Goal: Task Accomplishment & Management: Use online tool/utility

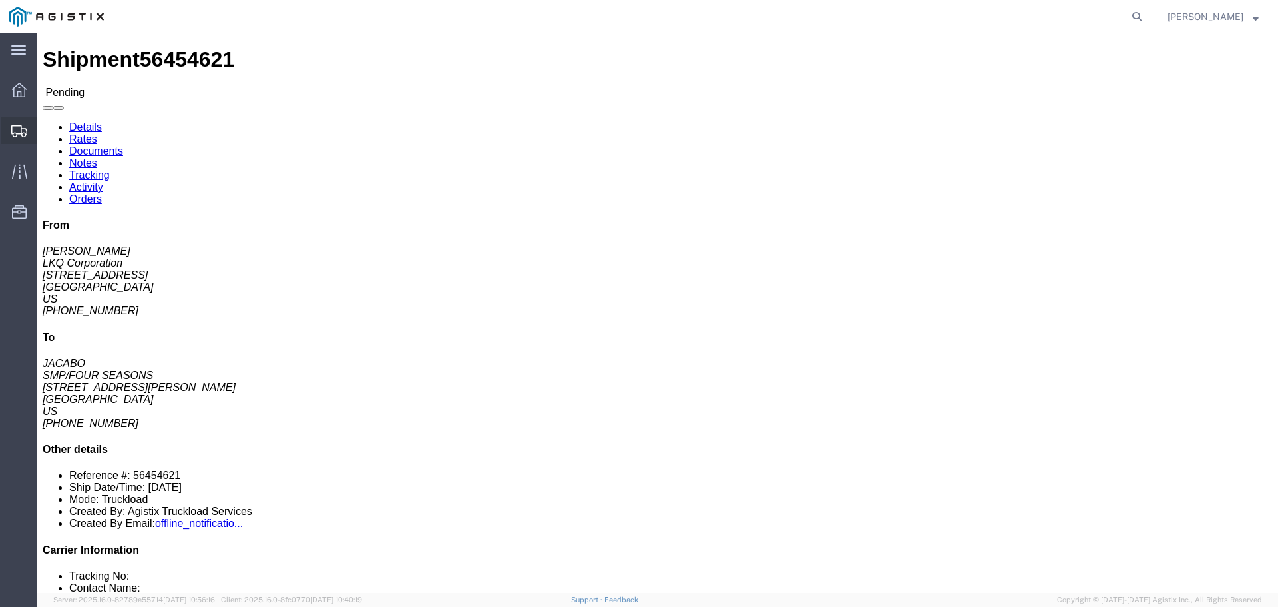
click at [46, 132] on span "Shipments" at bounding box center [41, 130] width 9 height 27
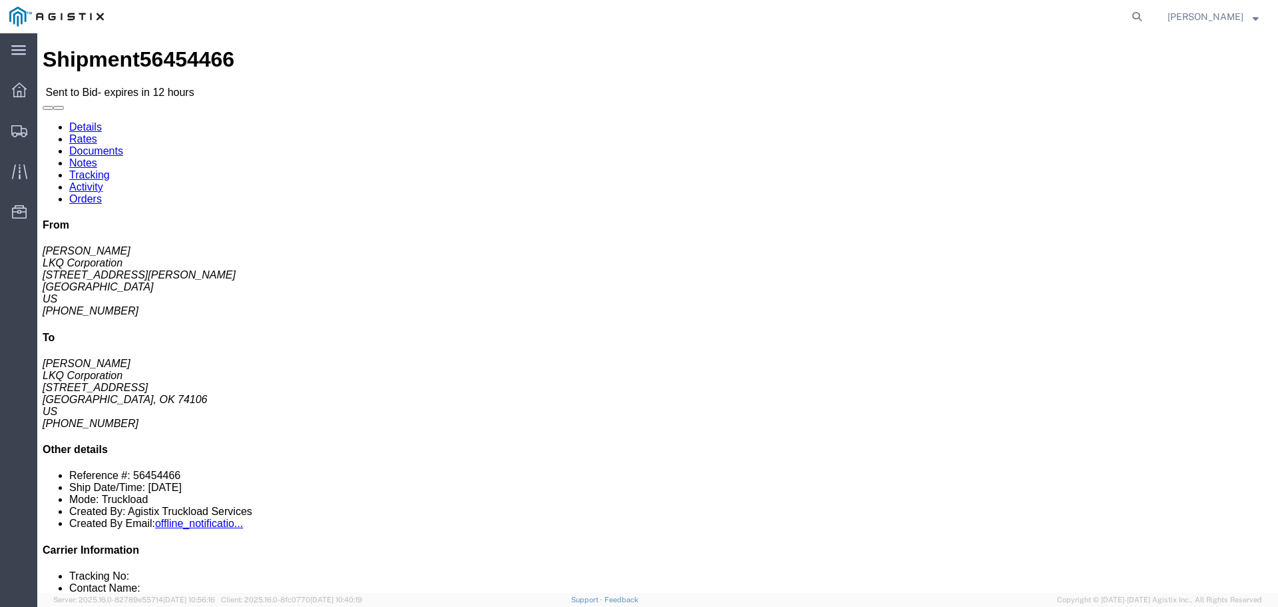
click link "Enter / Modify Bid"
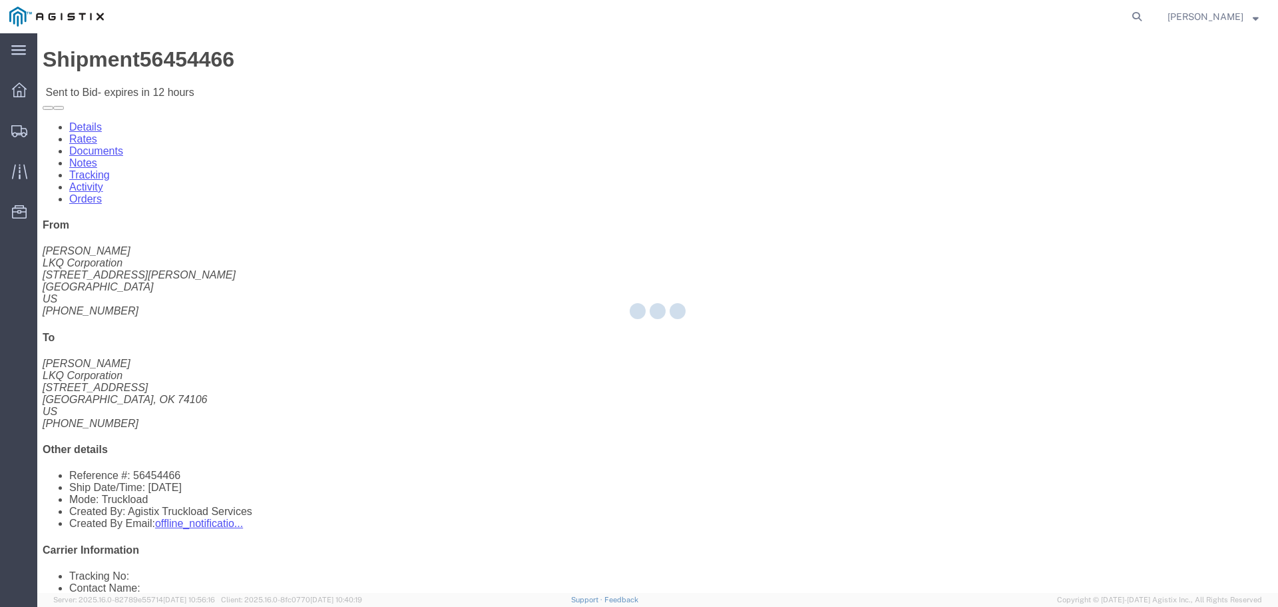
select select "22593"
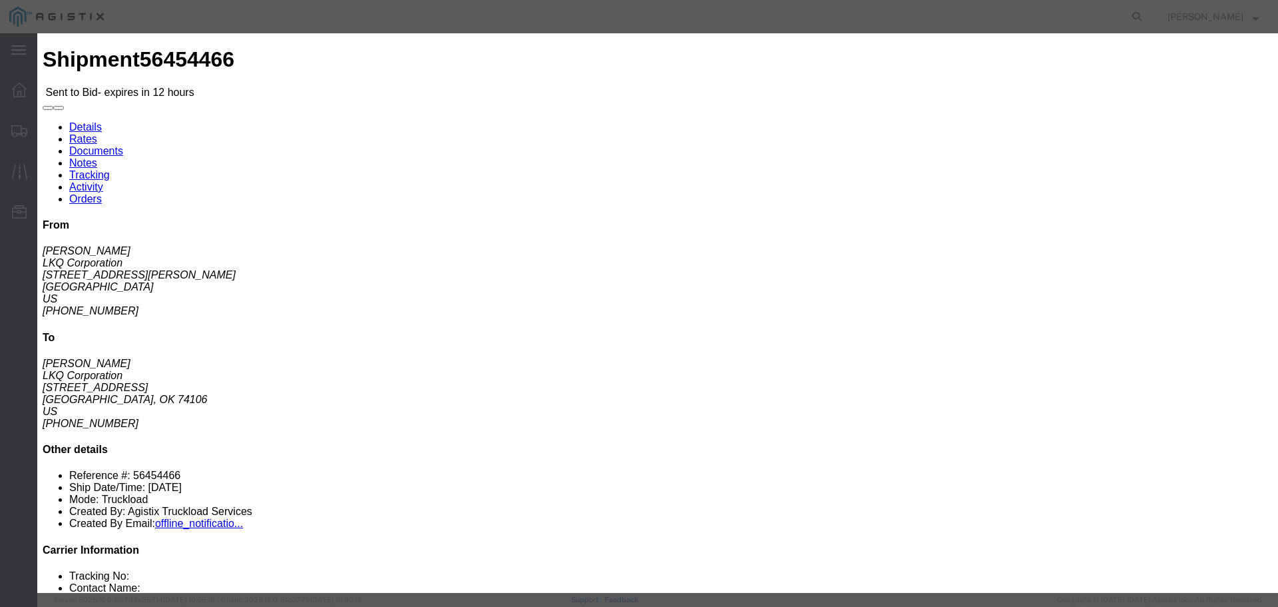
click select "Select Rail TL Standard 3 - 5 Day"
select select "41882"
click select "Select Rail TL Standard 3 - 5 Day"
click input "text"
type input "RLX"
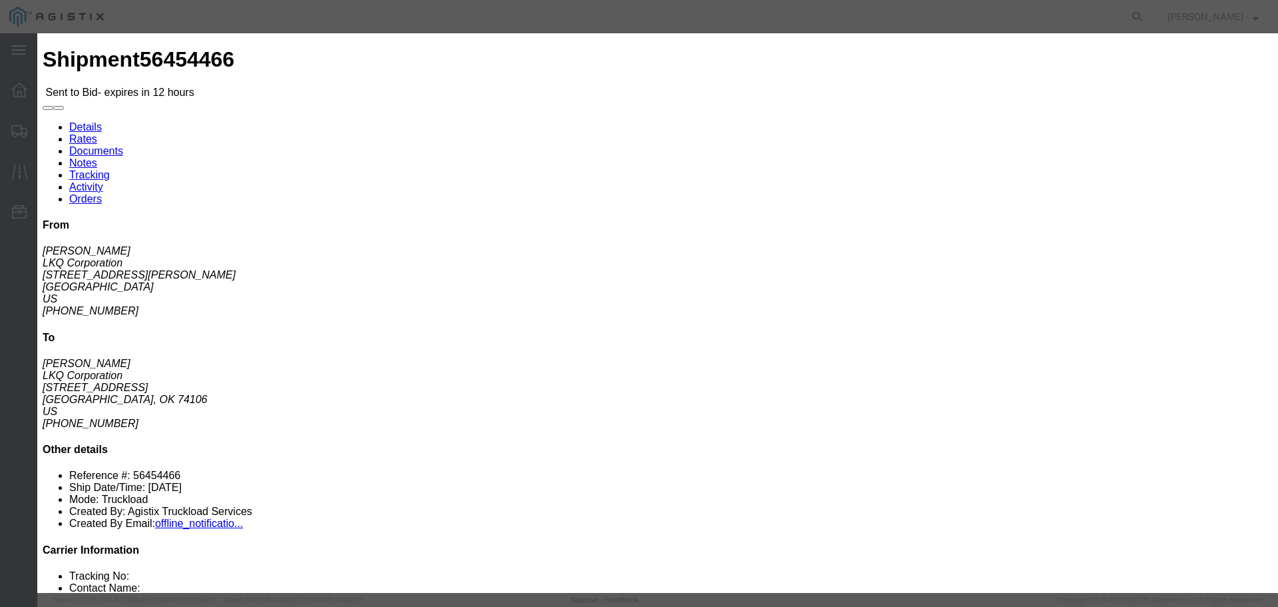
click input "Accept Terms"
checkbox input "true"
click select "Select Air Less than Truckload Multi-Leg Ocean Freight Rail Small Parcel Truckl…"
select select "TL"
click select "Select Air Less than Truckload Multi-Leg Ocean Freight Rail Small Parcel Truckl…"
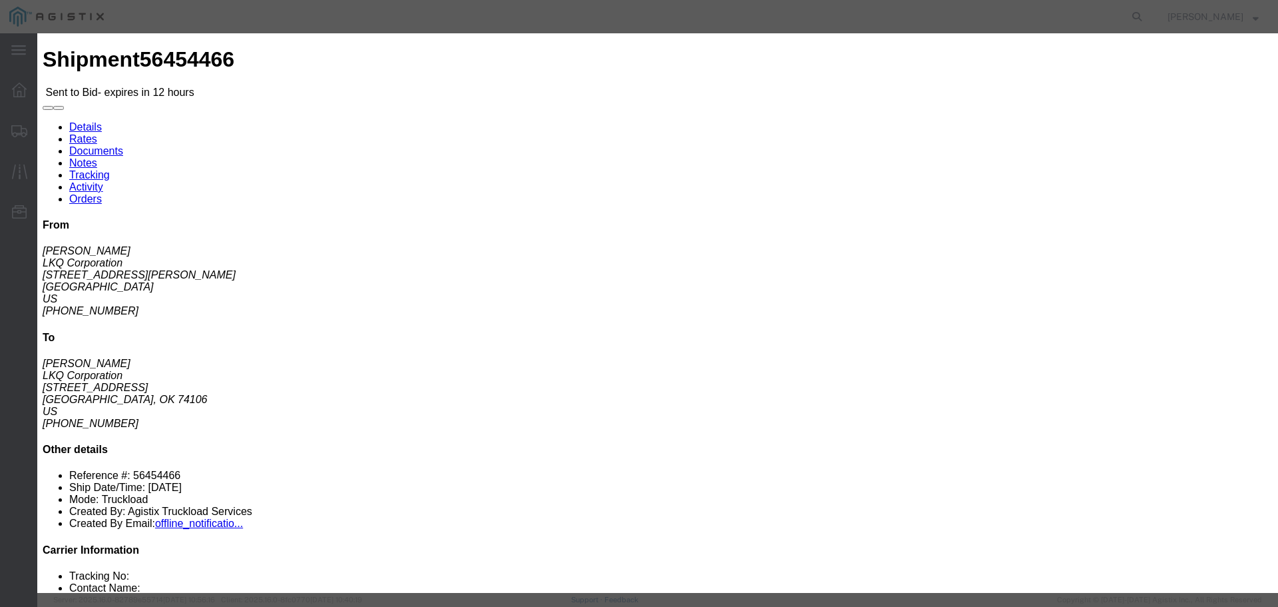
click input "number"
type input "2"
click input "number"
click div "Submit Close"
click input "1850"
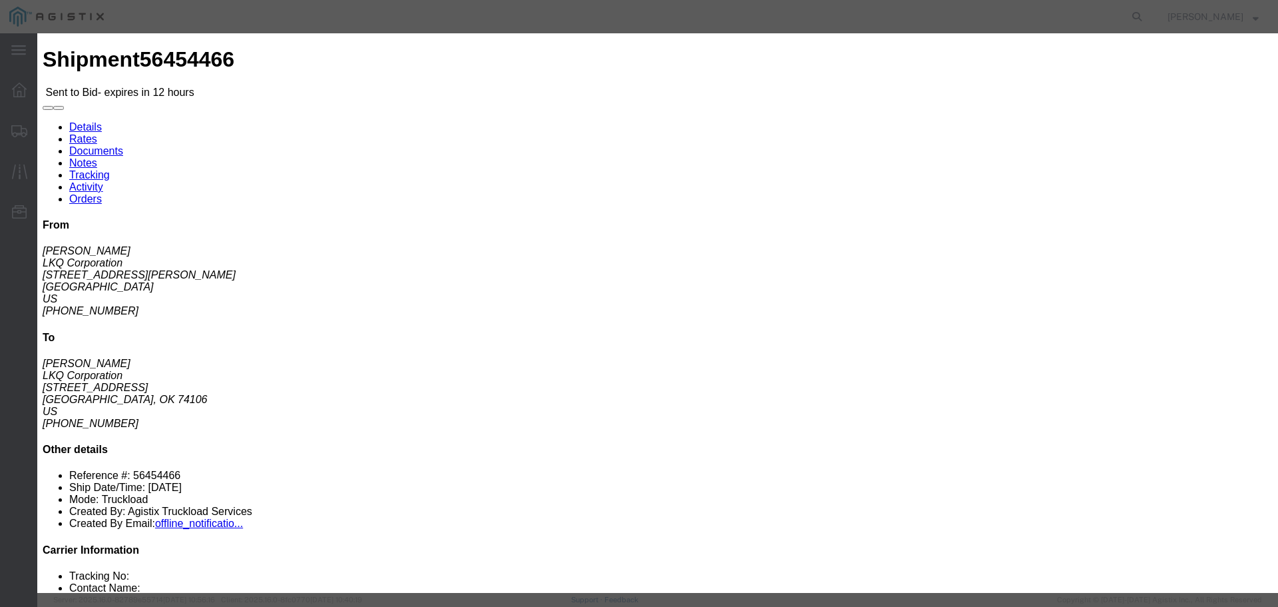
type input "1900"
click div "Mode Select Air Less than Truckload Multi-Leg Ocean Freight Rail Small Parcel T…"
click button "Submit"
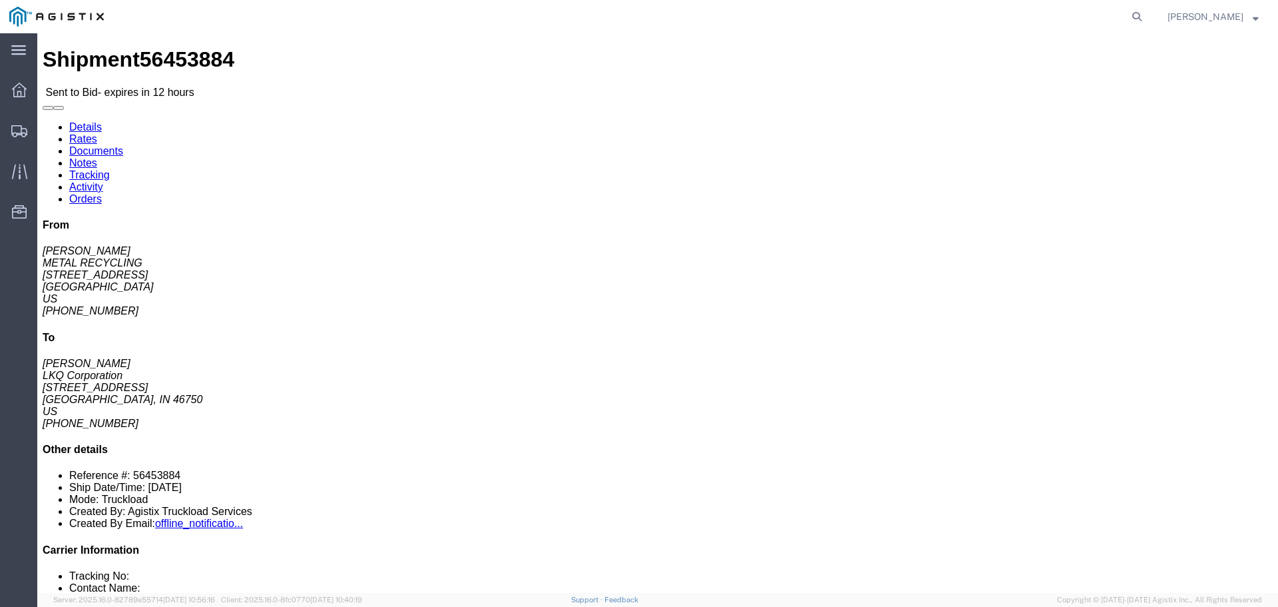
click link "Enter / Modify Bid"
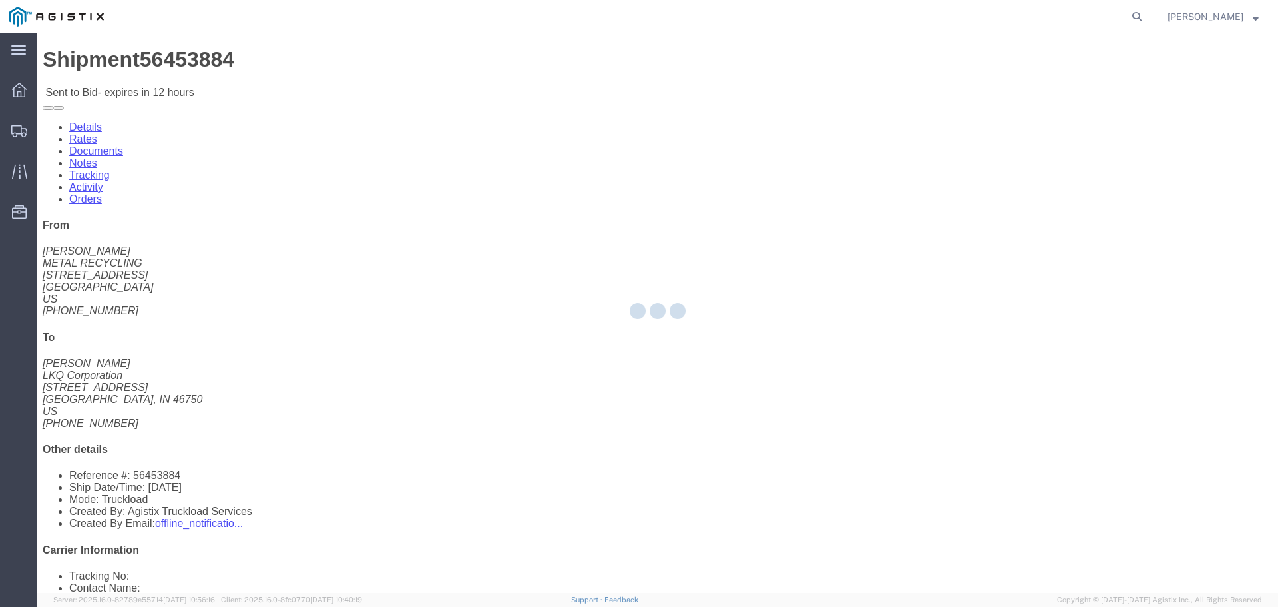
select select "22593"
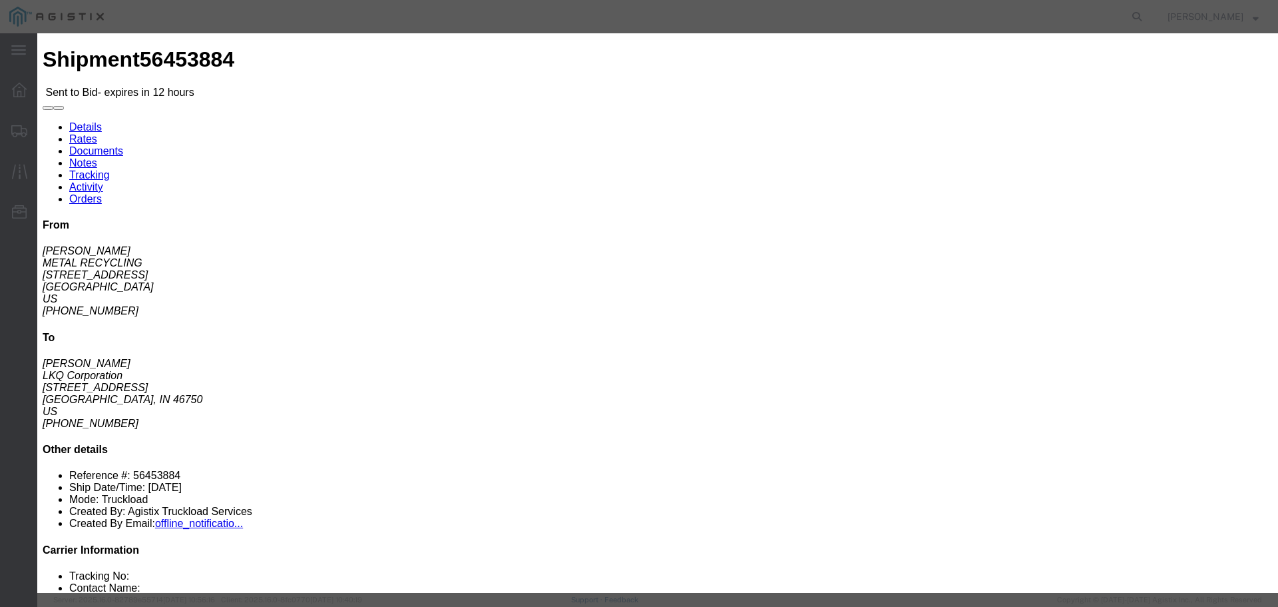
click select "Select Rail TL Standard 3 - 5 Day"
select select "41882"
click select "Select Rail TL Standard 3 - 5 Day"
click input "text"
type input "RLX"
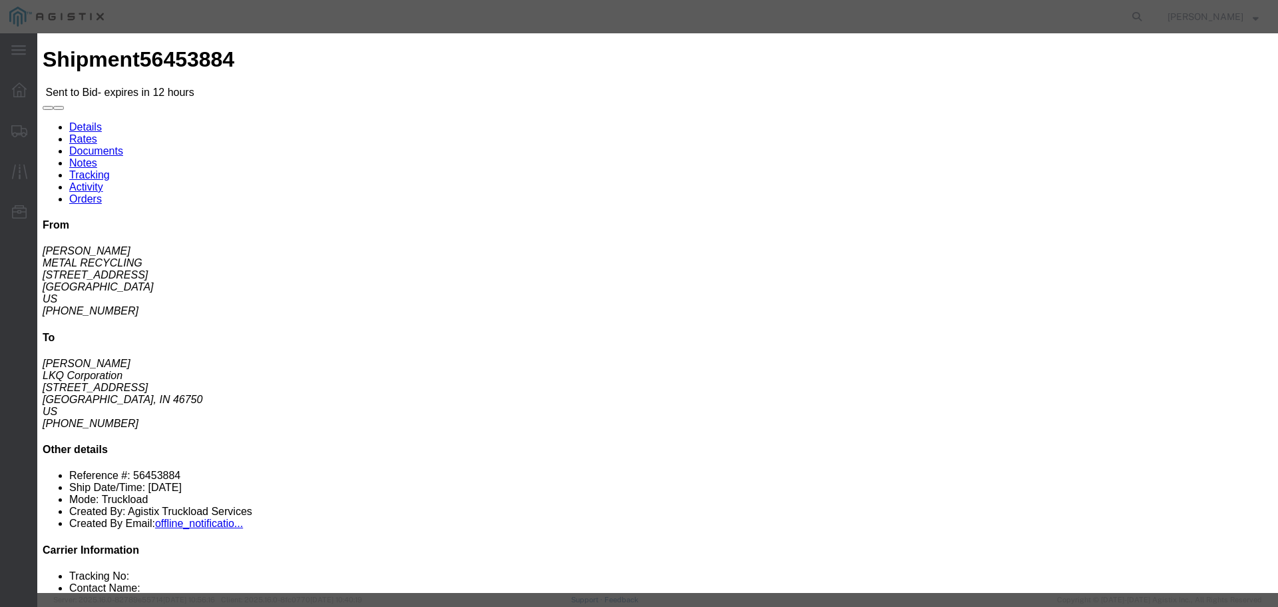
click select "Select Air Less than Truckload Multi-Leg Ocean Freight Rail Small Parcel Truckl…"
select select "TL"
click select "Select Air Less than Truckload Multi-Leg Ocean Freight Rail Small Parcel Truckl…"
click input "number"
type input "1"
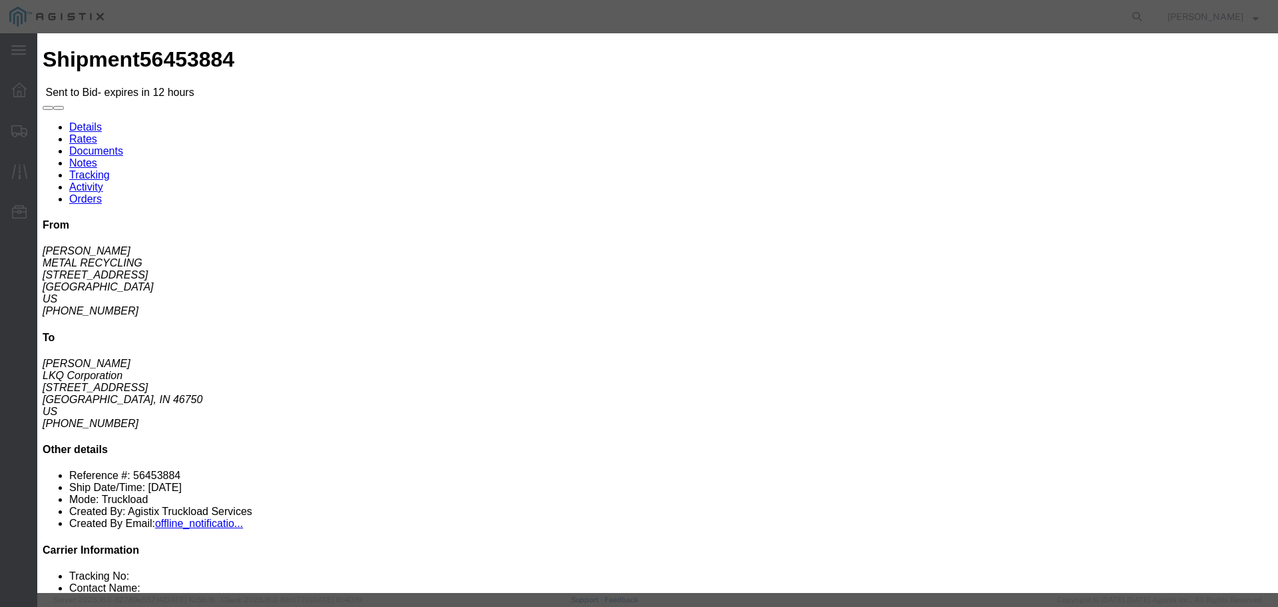
click input "number"
type input "1150"
click button "Submit"
